Goal: Use online tool/utility: Utilize a website feature to perform a specific function

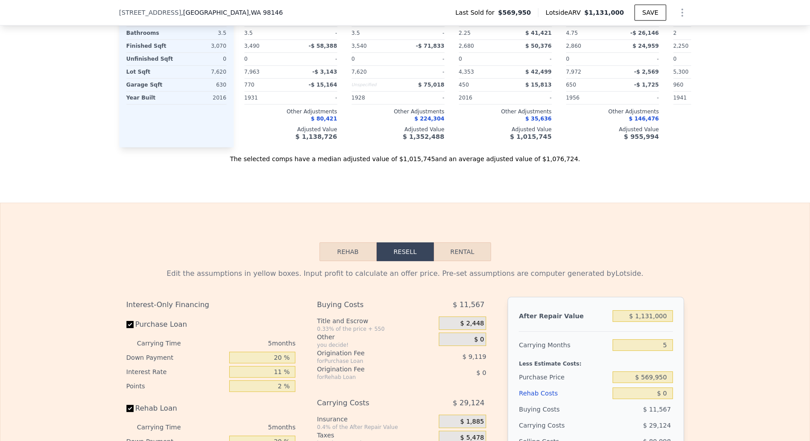
scroll to position [1285, 0]
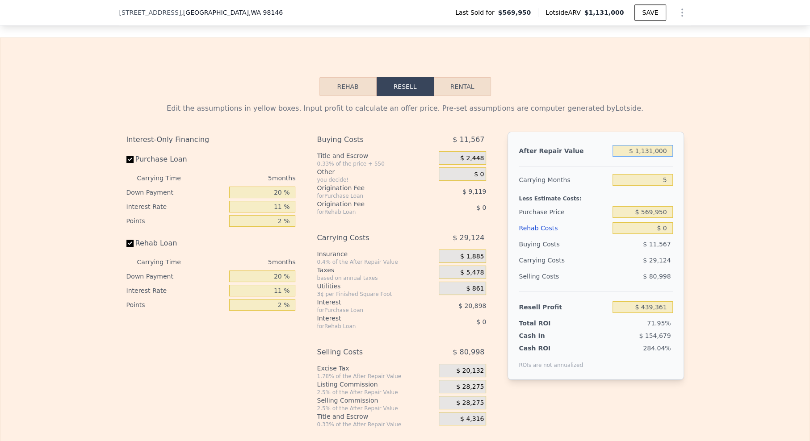
click at [652, 148] on input "$ 1,131,000" at bounding box center [643, 151] width 60 height 12
type input "$ 1"
type input "-$ 609,305"
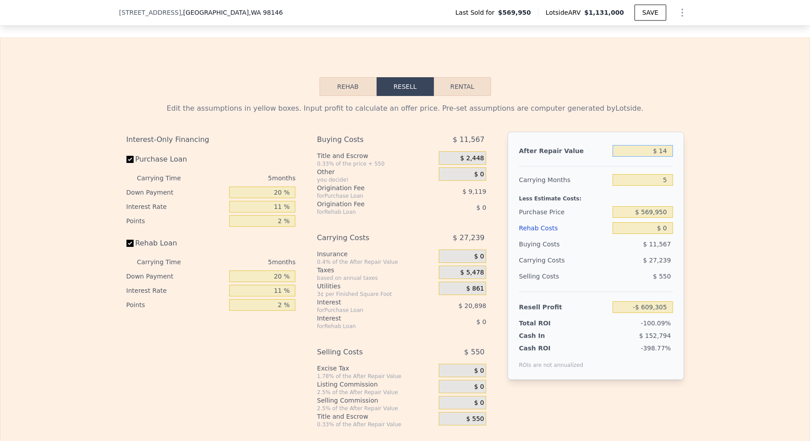
type input "$ 140"
type input "-$ 609,292"
type input "$ 140,000"
type input "-$ 609,176"
type input "$ 1,400,000"
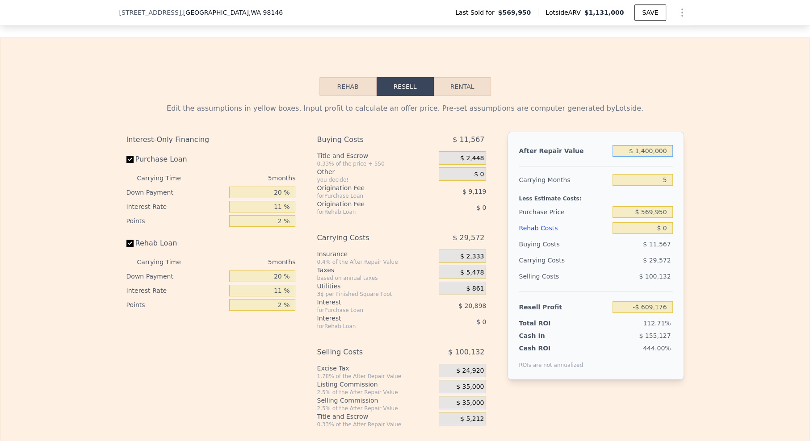
type input "$ 688,779"
type input "$ 14,000,000"
type input "$ 12,371,541"
type input "$ 1,400,000"
type input "$ 688,779"
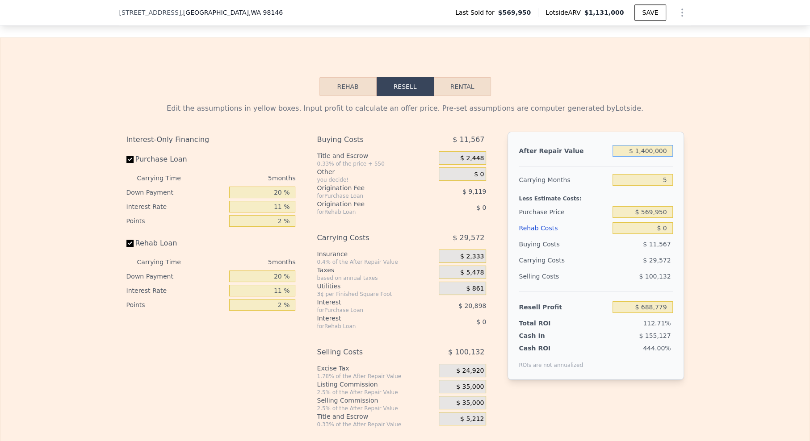
type input "$ 1,400,000"
click at [652, 174] on input "5" at bounding box center [643, 180] width 60 height 12
type input "3"
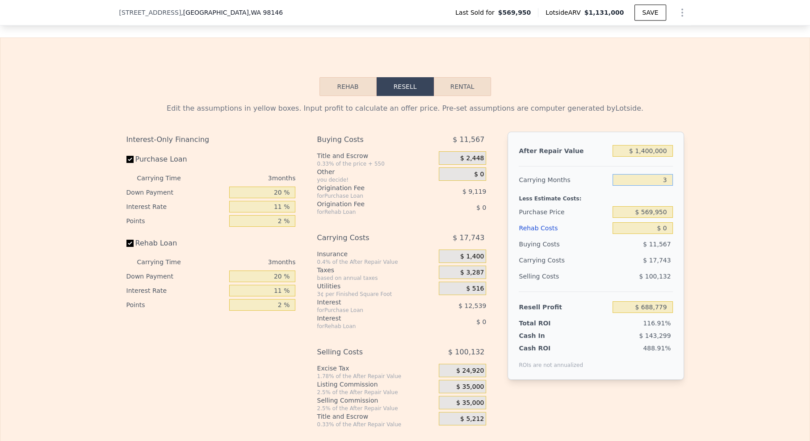
type input "$ 700,608"
type input "3"
click at [662, 206] on input "$ 569,950" at bounding box center [643, 212] width 60 height 12
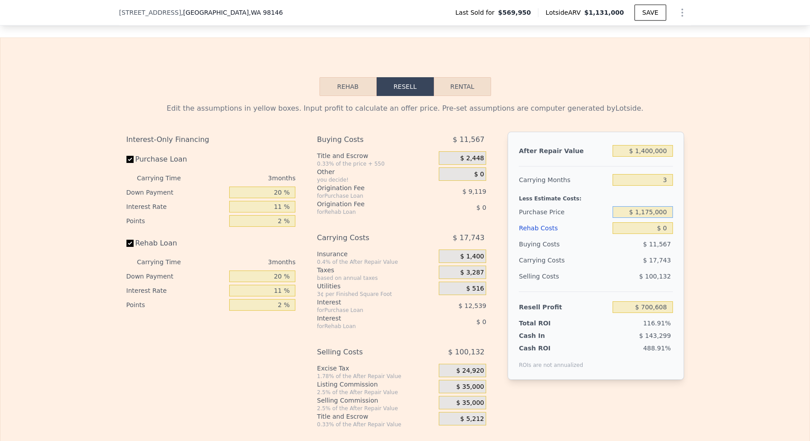
type input "$ 1,175,000"
click at [673, 190] on div "After Repair Value $ 1,400,000 Carrying Months 3 Less Estimate Costs: Purchase …" at bounding box center [596, 256] width 176 height 248
type input "$ 70,551"
click at [663, 224] on input "$ 0" at bounding box center [643, 229] width 60 height 12
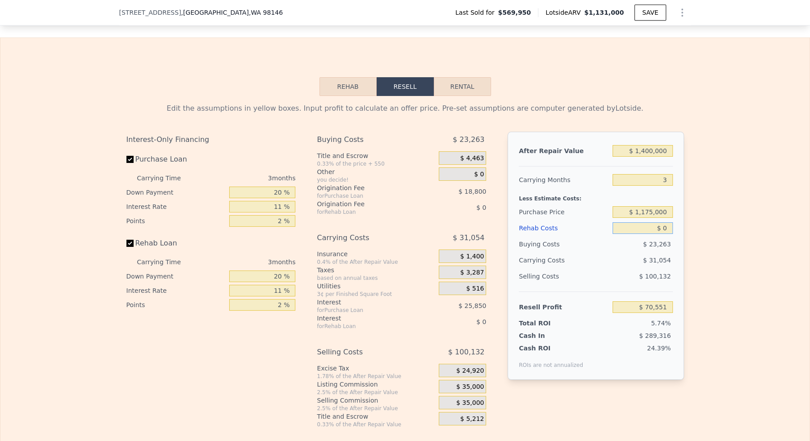
click at [663, 224] on input "$ 0" at bounding box center [643, 229] width 60 height 12
click at [468, 383] on span "$ 35,000" at bounding box center [470, 387] width 28 height 8
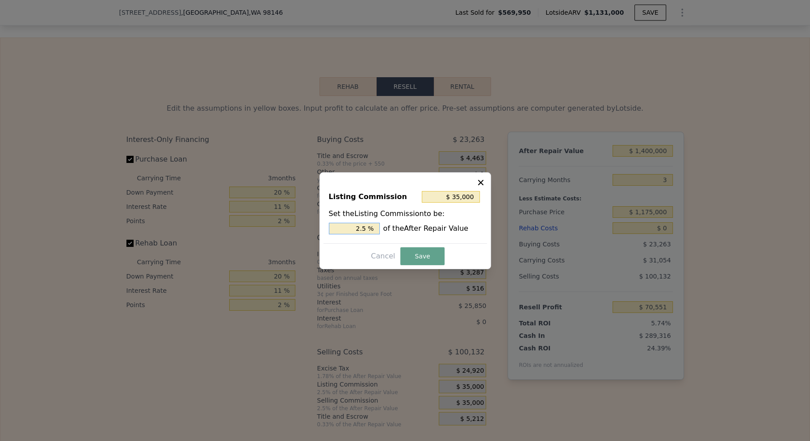
click at [363, 233] on input "2.5 %" at bounding box center [354, 229] width 51 height 12
click at [354, 230] on input "2.5 %" at bounding box center [354, 229] width 51 height 12
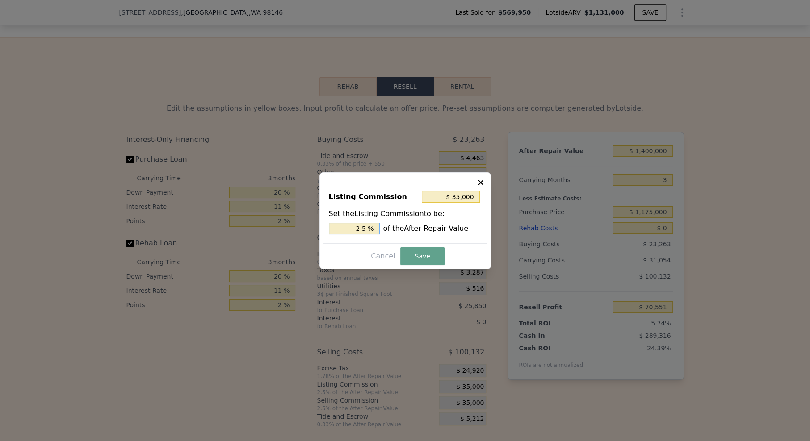
click at [354, 230] on input "2.5 %" at bounding box center [354, 229] width 51 height 12
type input "$ 14,000"
type input "1. %"
type input "$ 21,000"
type input "1.5 %"
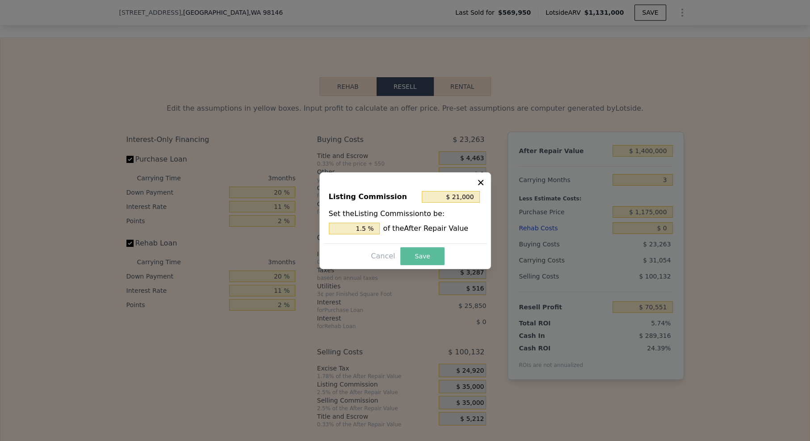
click at [408, 252] on button "Save" at bounding box center [422, 257] width 44 height 18
type input "$ 84,551"
